Goal: Navigation & Orientation: Find specific page/section

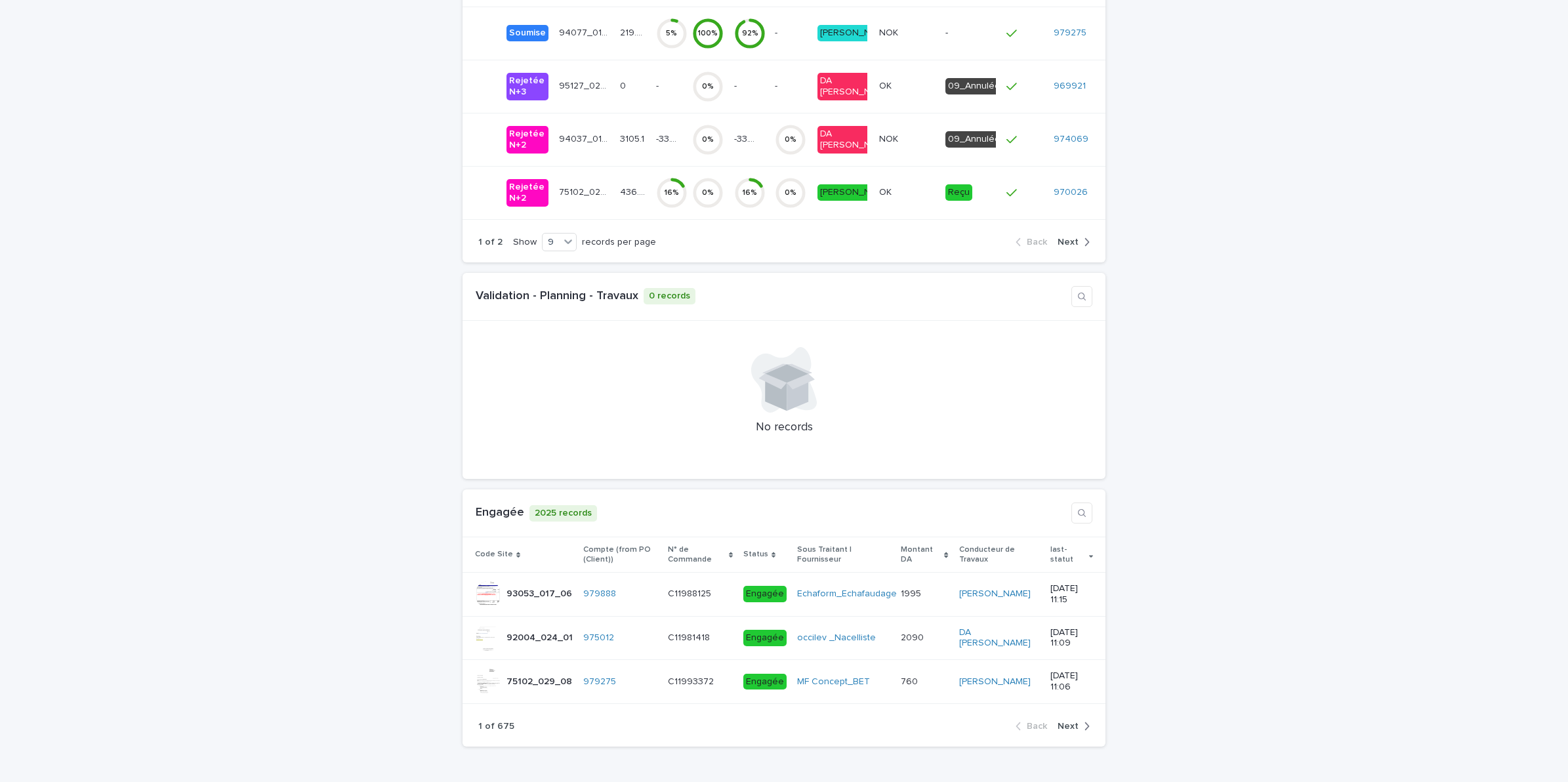
scroll to position [5171, 0]
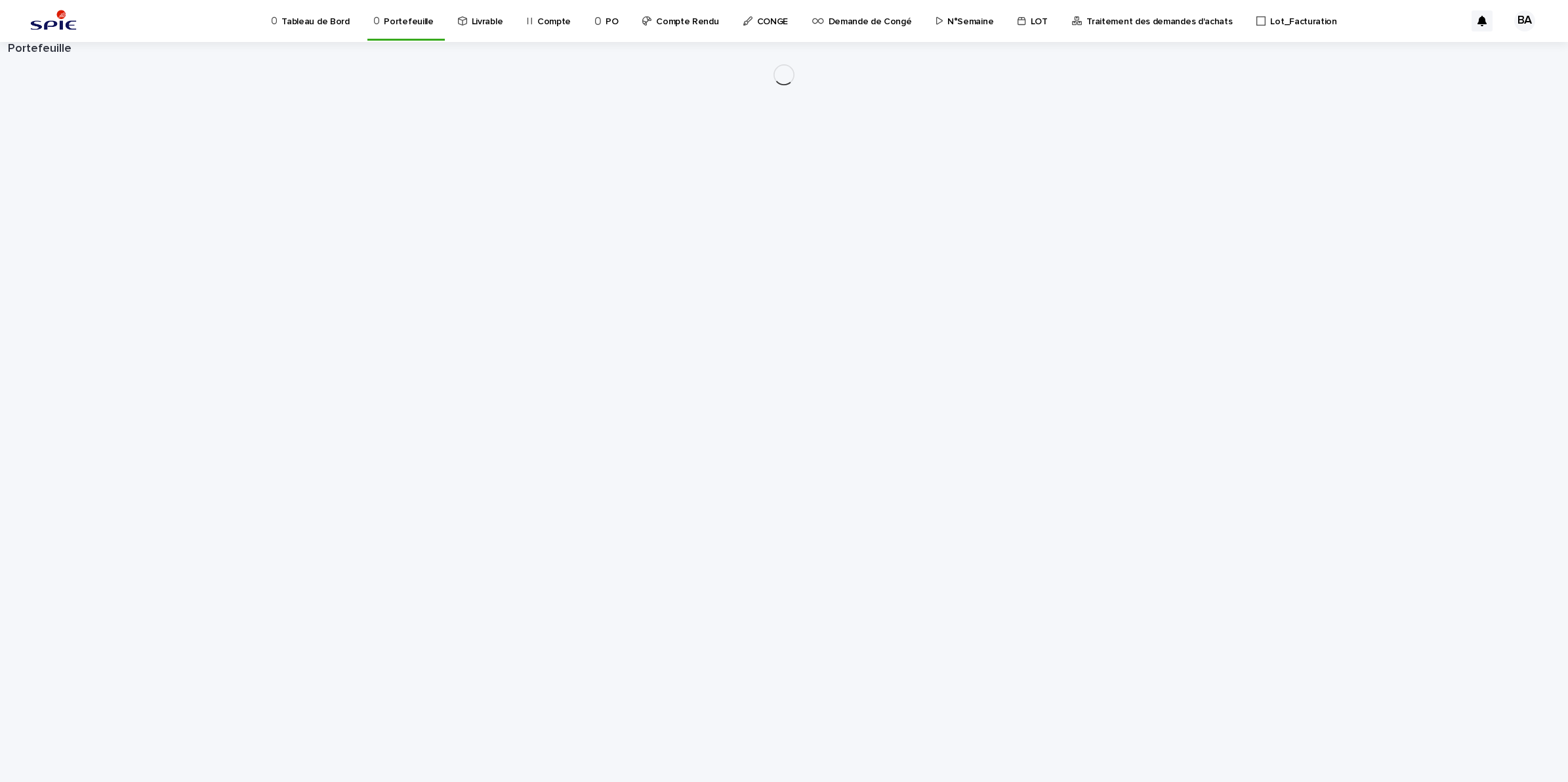
click at [1168, 24] on p "Traitement des demandes d'achats" at bounding box center [1159, 13] width 146 height 28
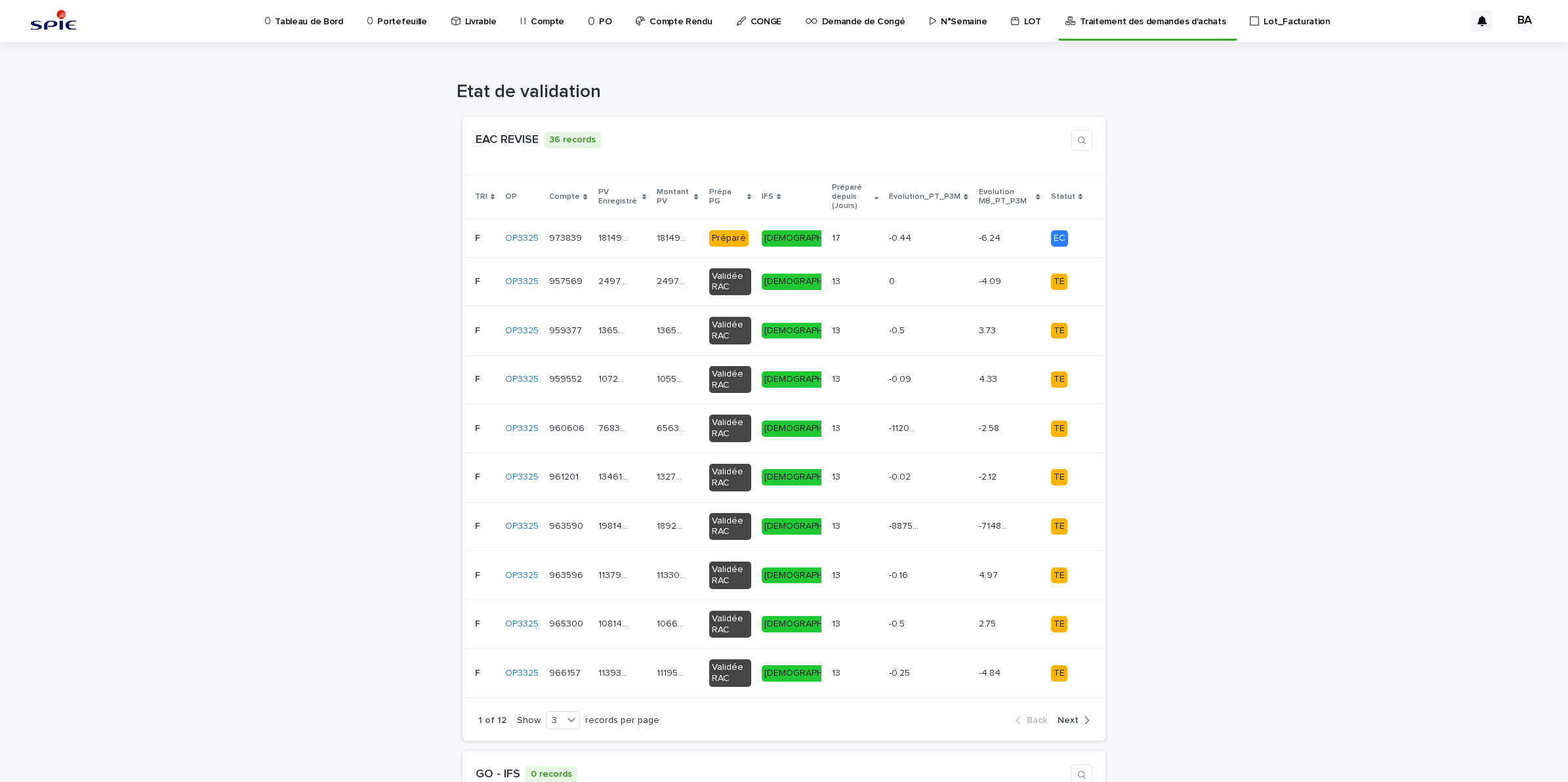
click at [1024, 24] on p "LOT" at bounding box center [1032, 13] width 17 height 28
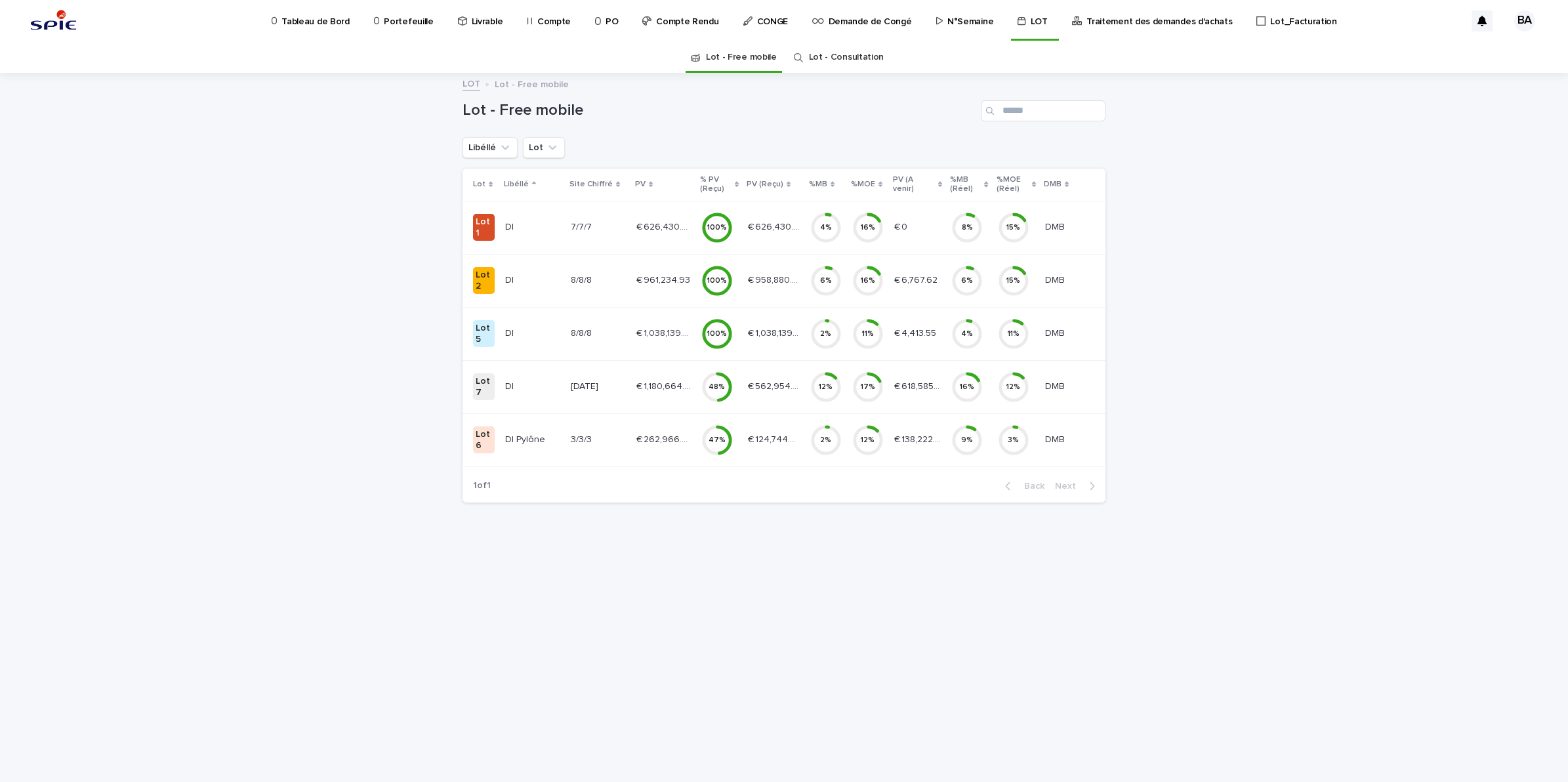
click at [947, 24] on p "N°Semaine" at bounding box center [970, 13] width 46 height 28
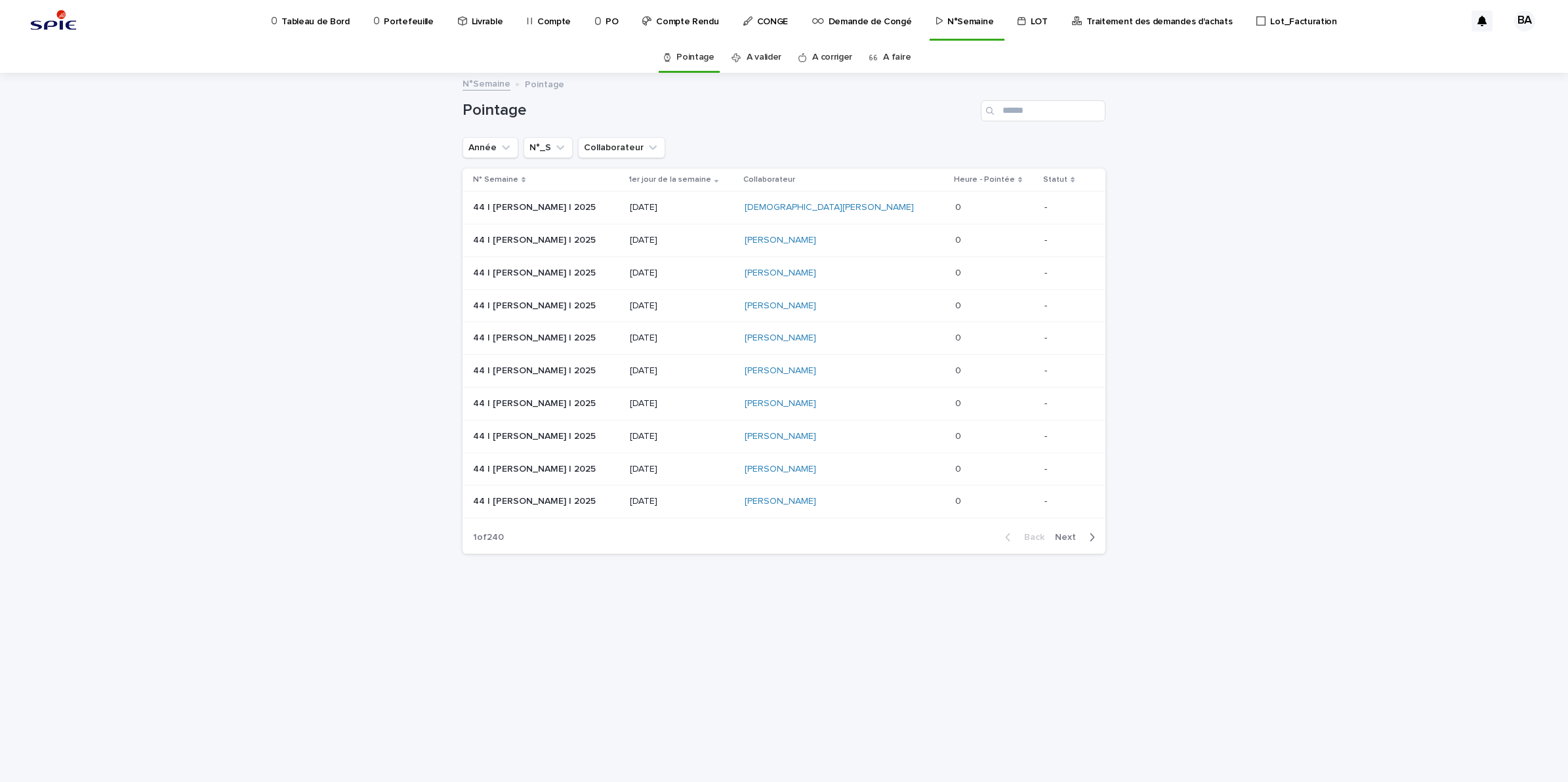
click at [403, 22] on p "Portefeuille" at bounding box center [408, 13] width 49 height 28
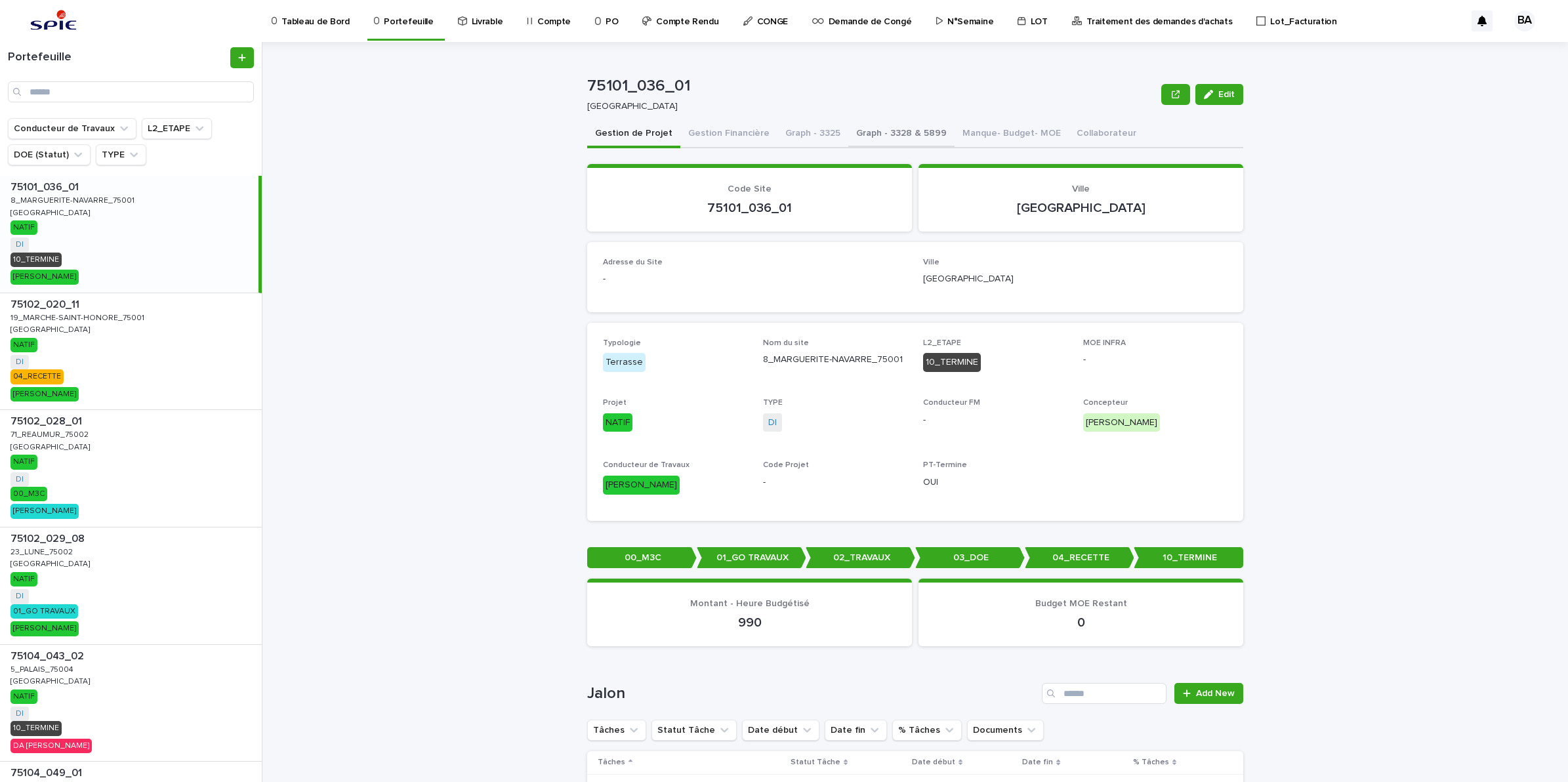
click at [873, 136] on button "Graph - 3328 & 5899" at bounding box center [902, 134] width 106 height 28
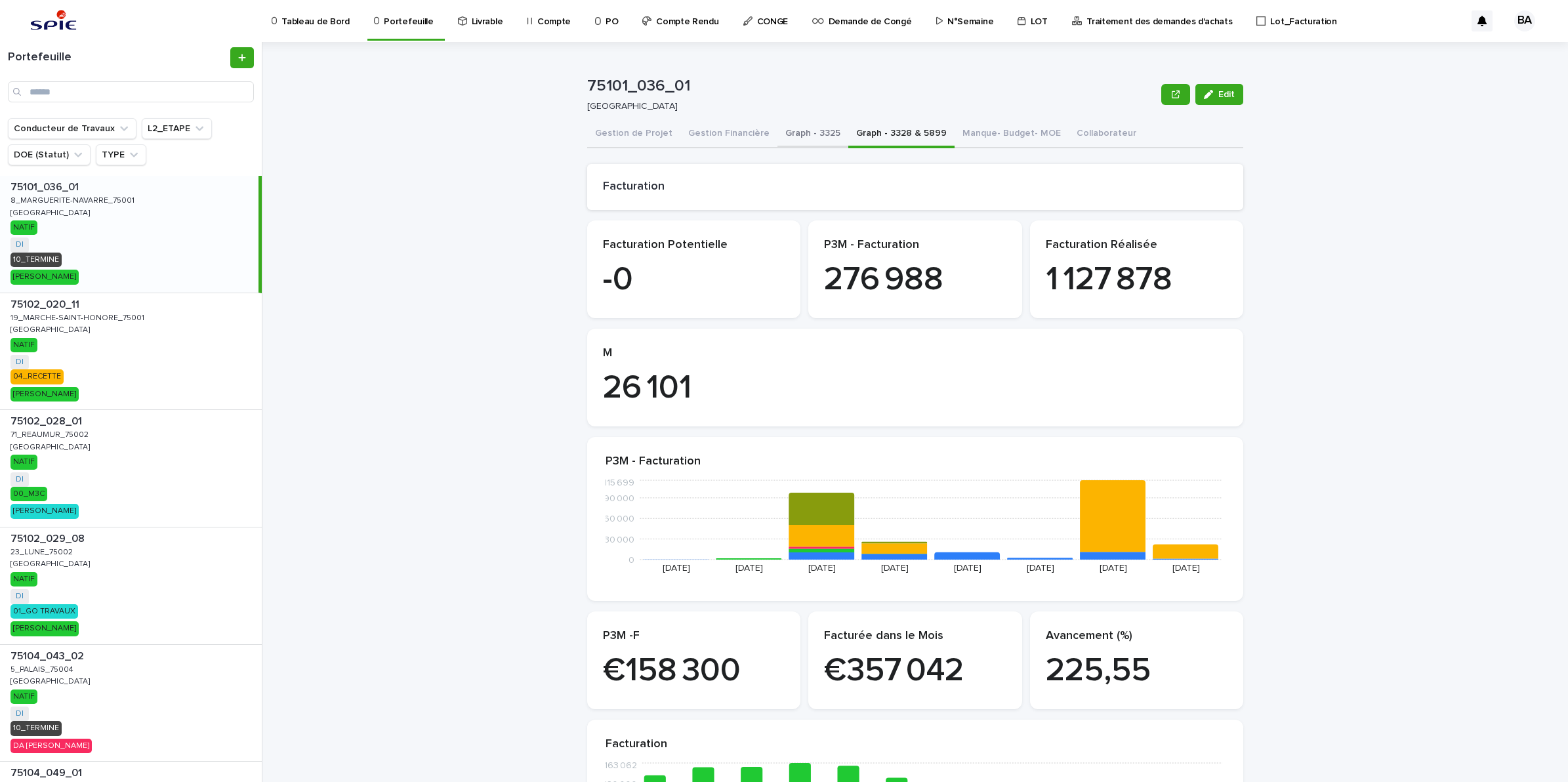
click at [807, 134] on button "Graph - 3325" at bounding box center [812, 134] width 71 height 28
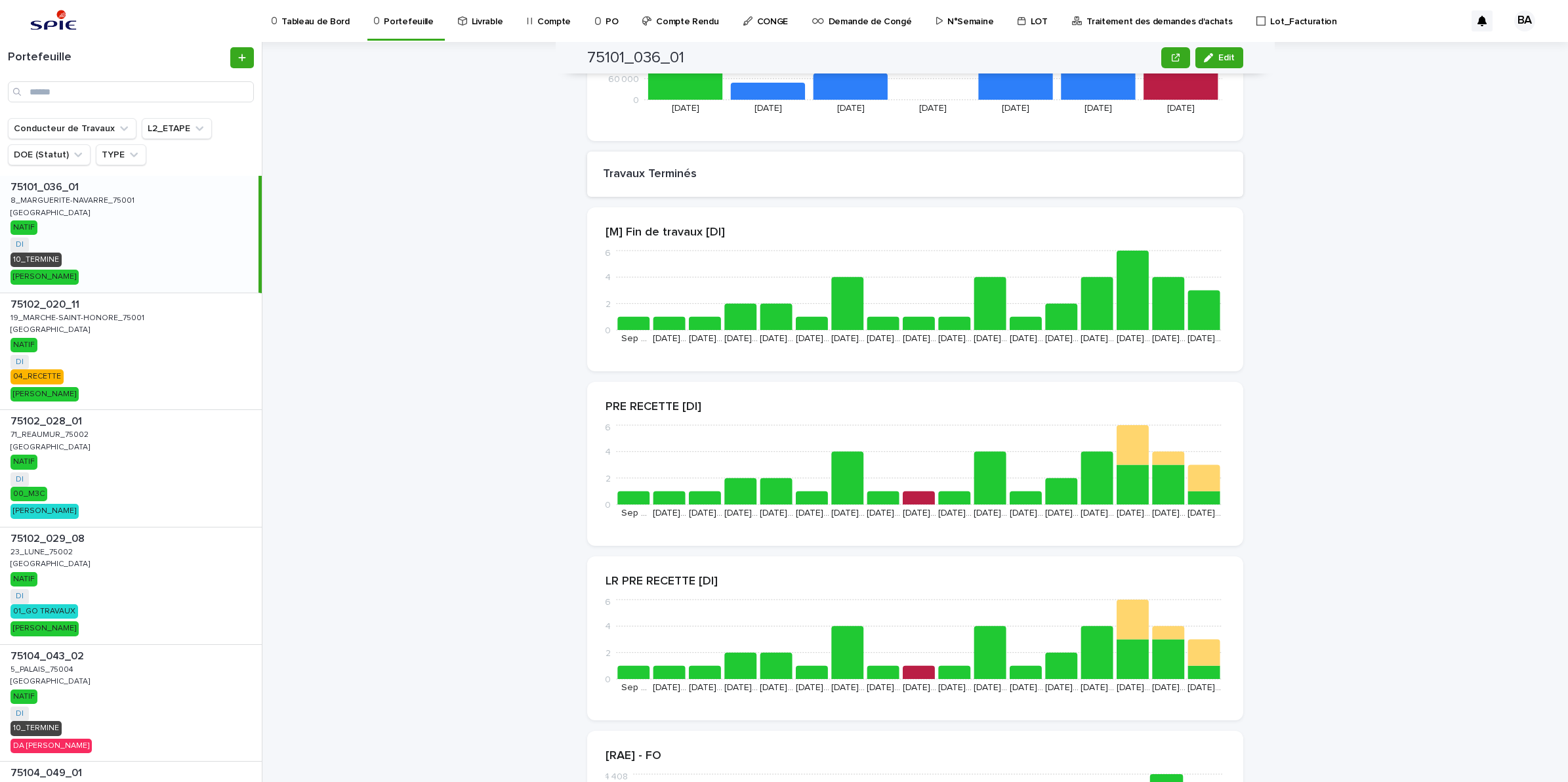
scroll to position [10963, 0]
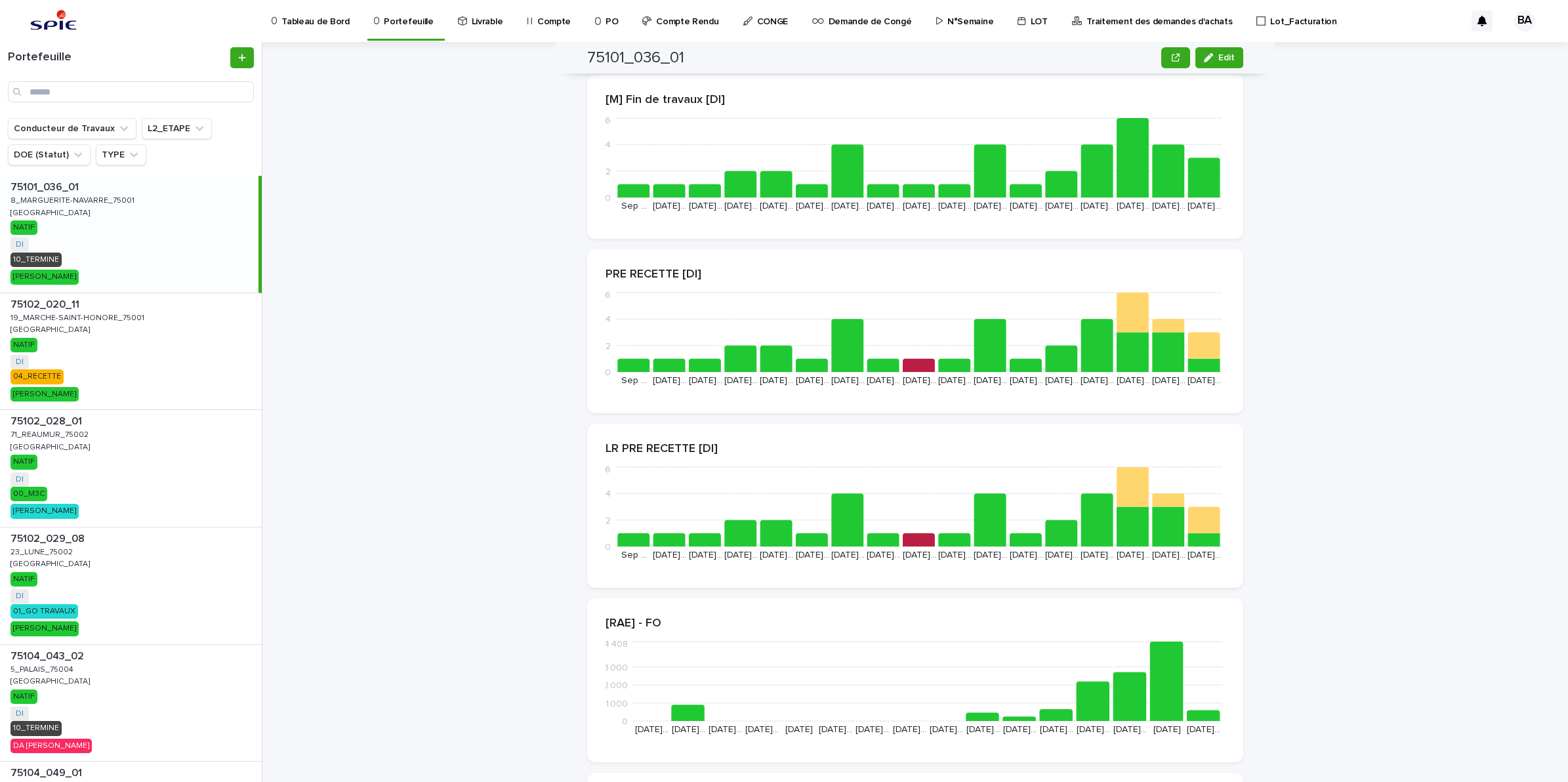
click at [656, 20] on p "Compte Rendu" at bounding box center [687, 13] width 63 height 28
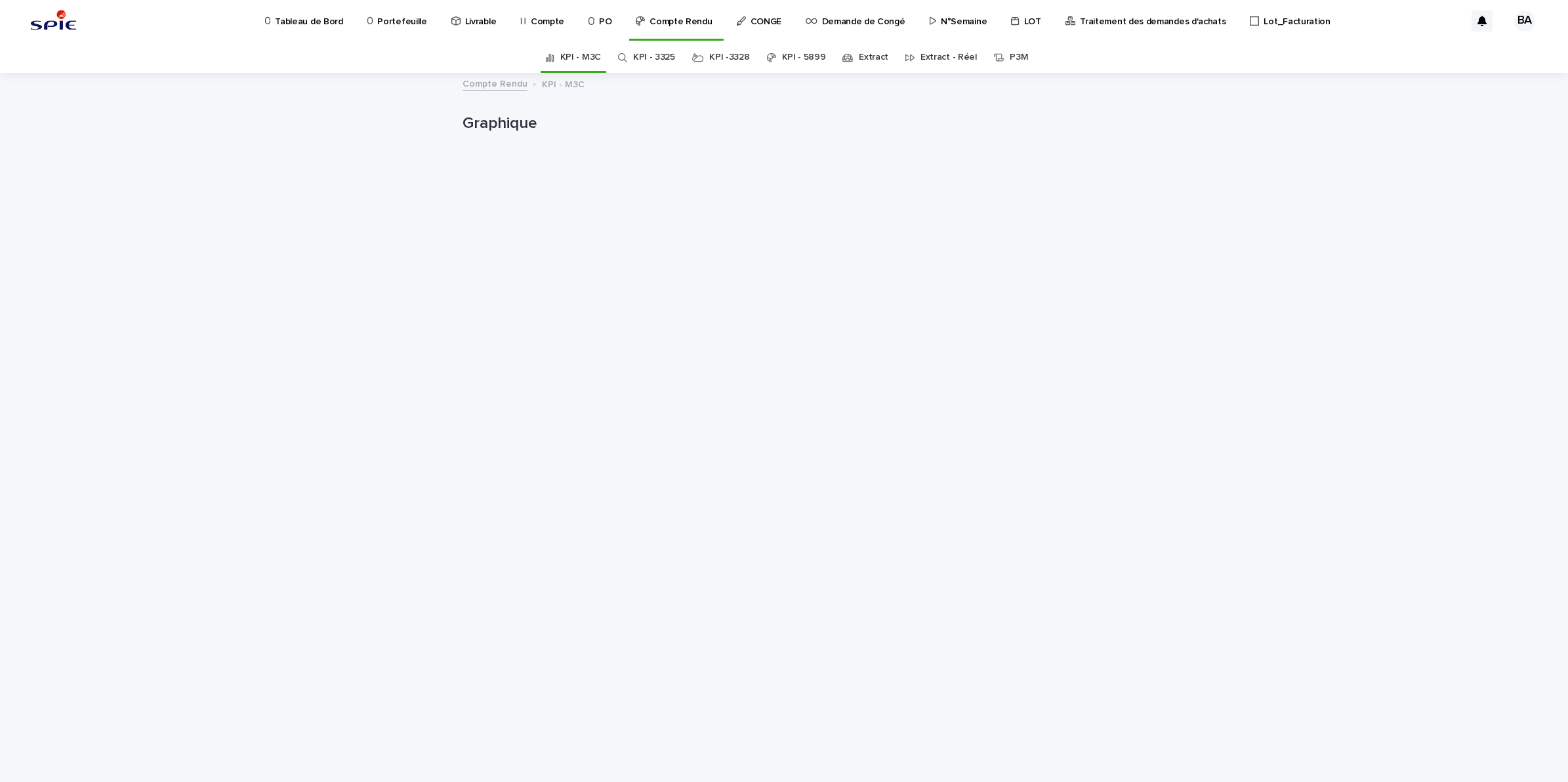
click at [646, 50] on link "KPI - 3325" at bounding box center [654, 57] width 42 height 31
click at [405, 20] on p "Portefeuille" at bounding box center [401, 13] width 49 height 28
